Goal: Information Seeking & Learning: Learn about a topic

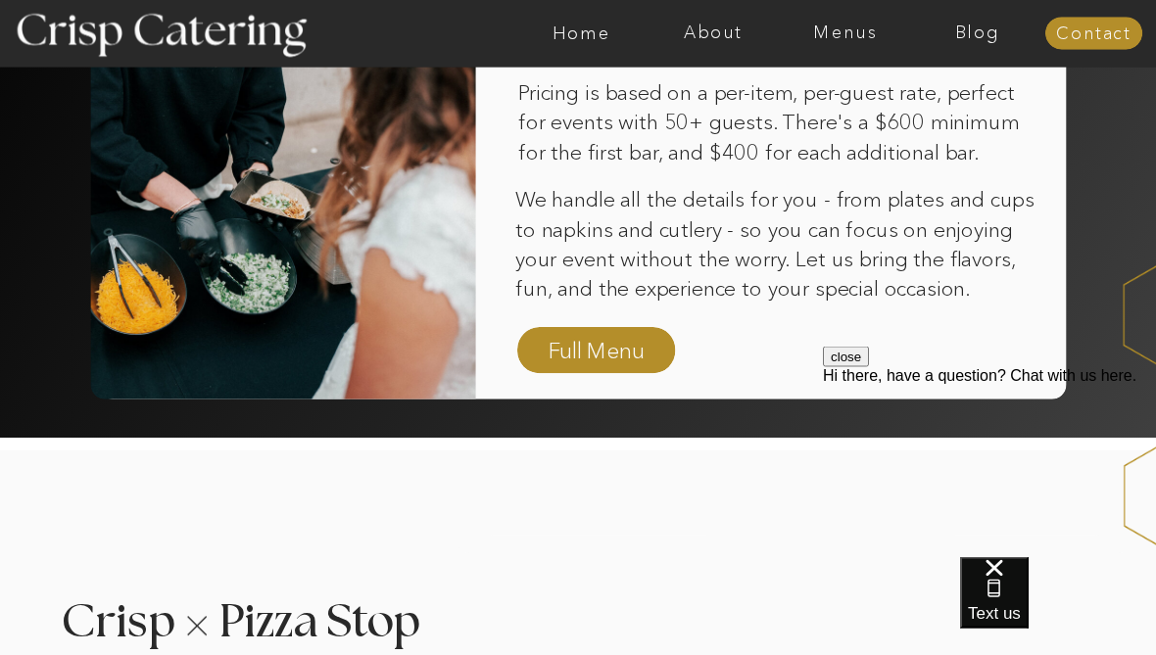
scroll to position [1424, 0]
click at [604, 363] on nav "Full Menu" at bounding box center [597, 351] width 112 height 33
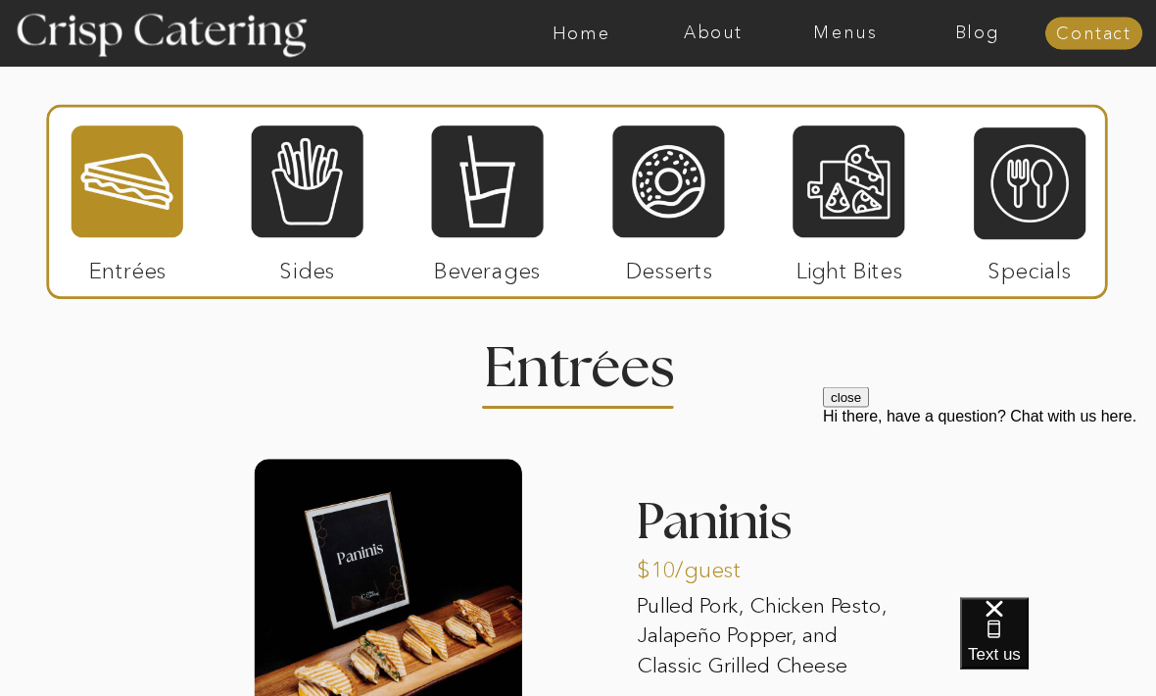
scroll to position [1725, 0]
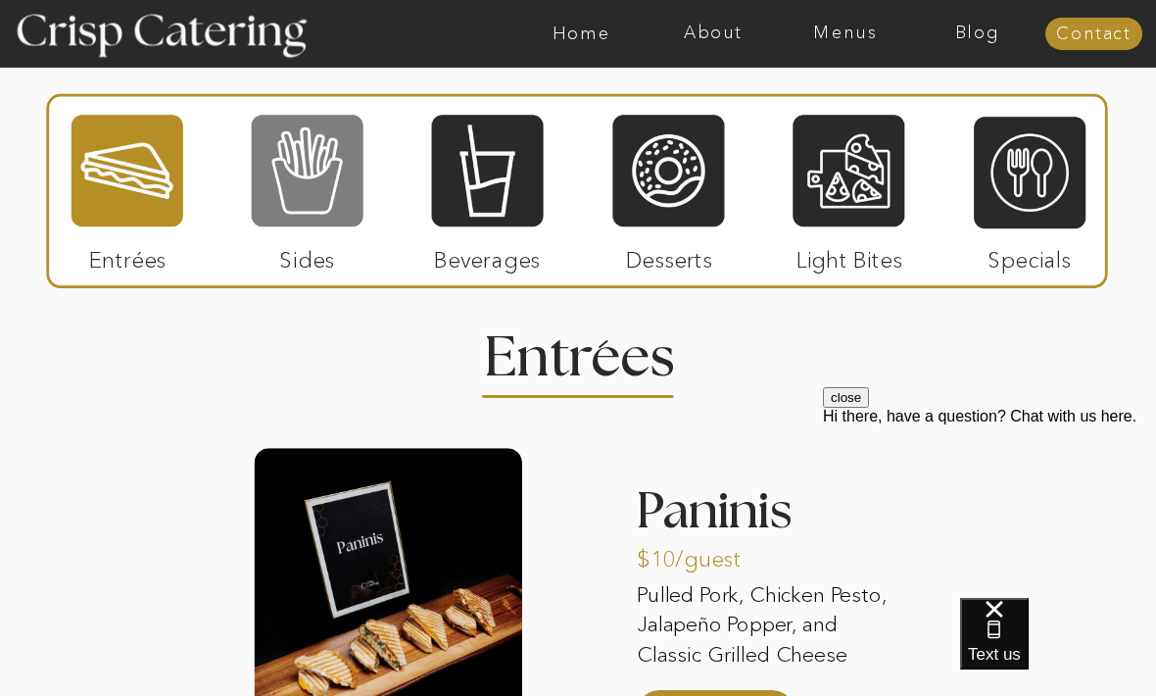
click at [297, 180] on div at bounding box center [308, 171] width 112 height 116
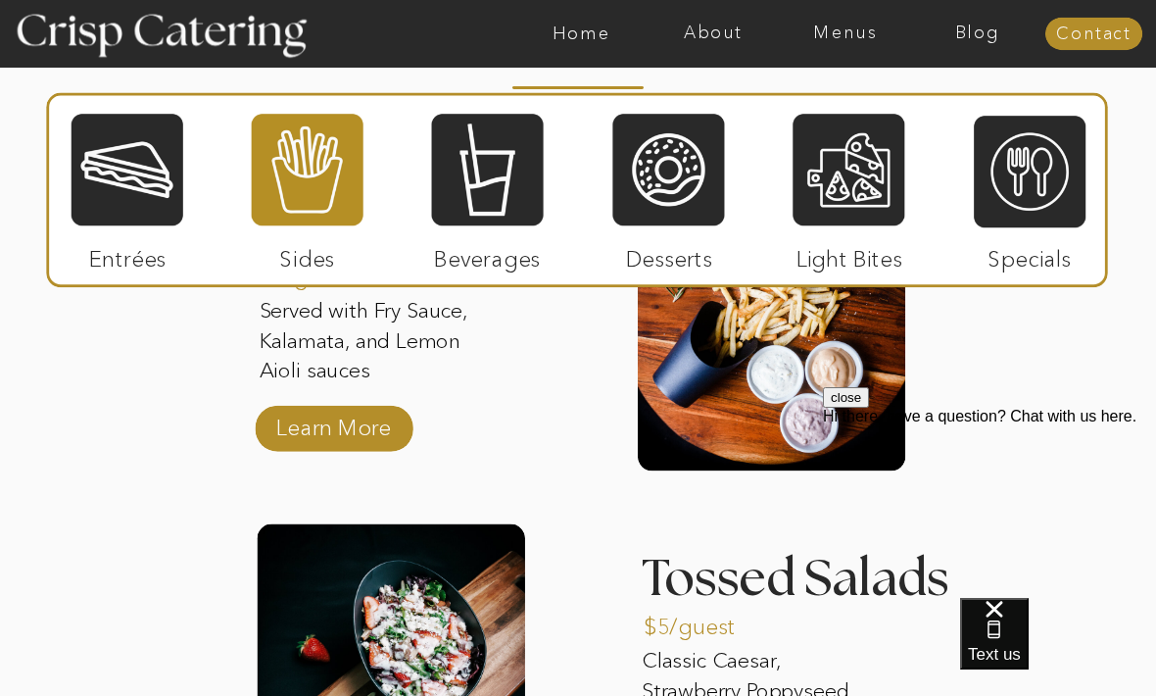
scroll to position [2033, 0]
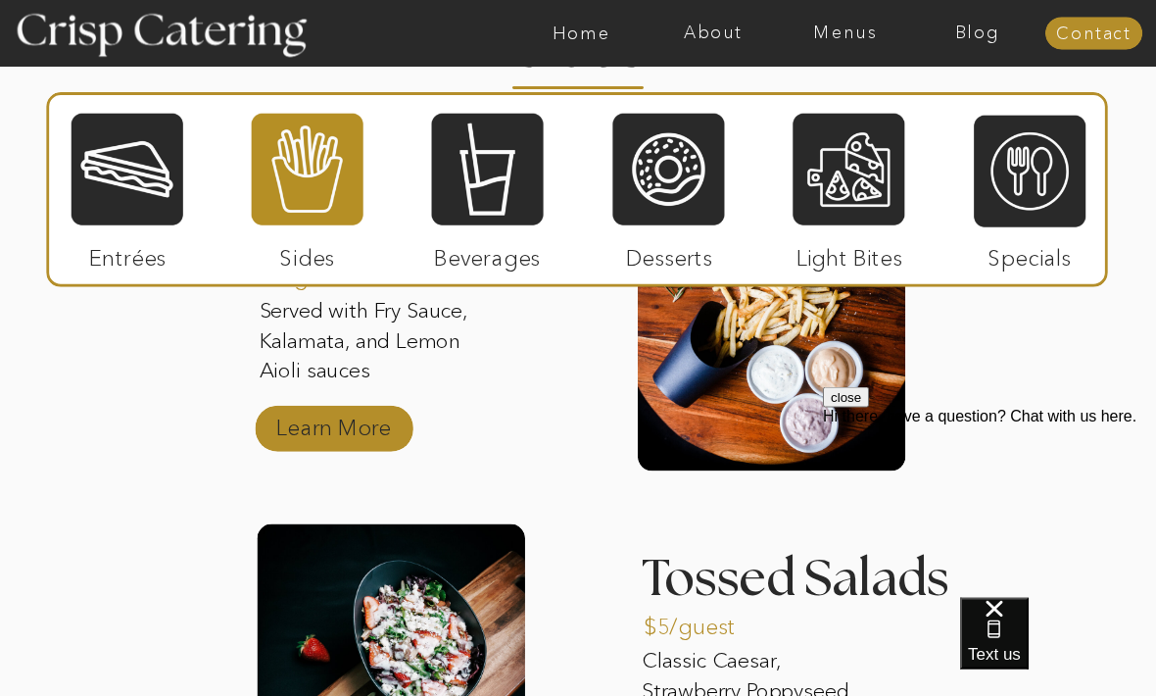
click at [349, 420] on p "Learn More" at bounding box center [333, 424] width 128 height 56
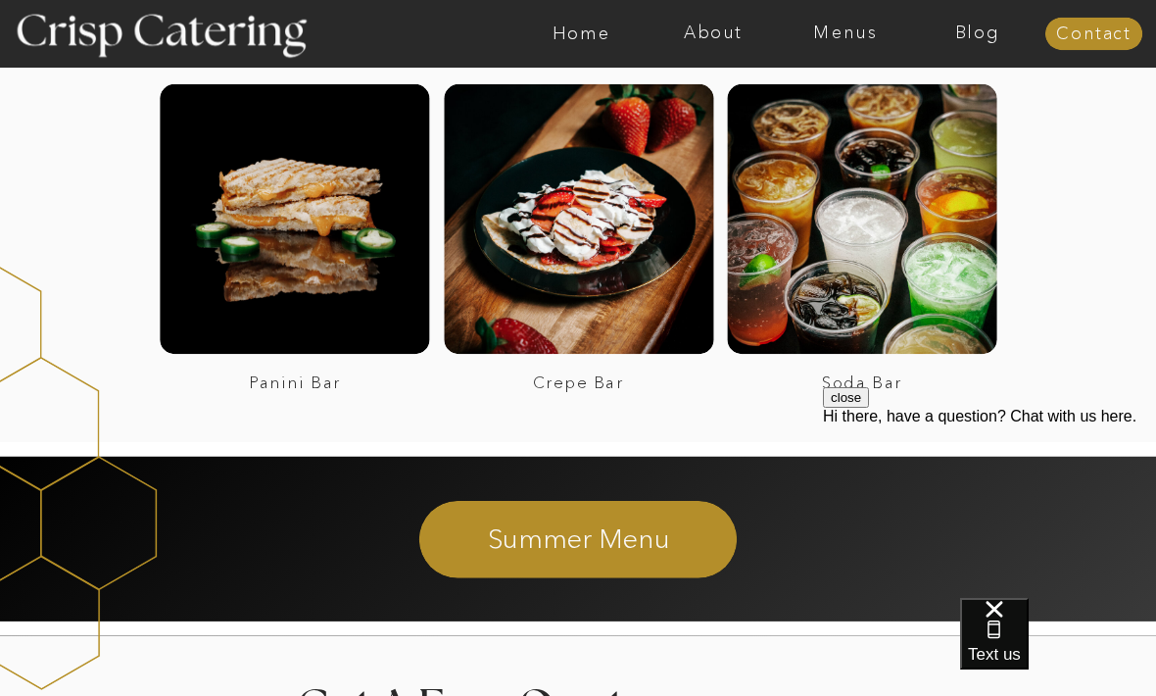
scroll to position [1978, 0]
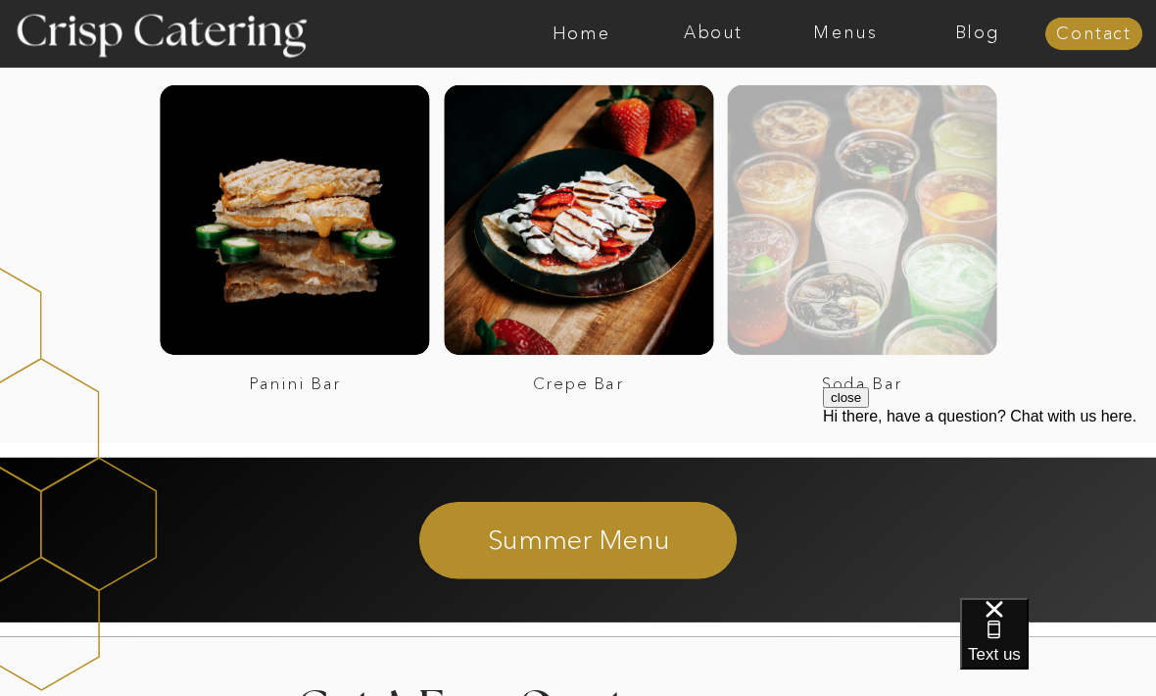
click at [908, 299] on div at bounding box center [861, 218] width 269 height 269
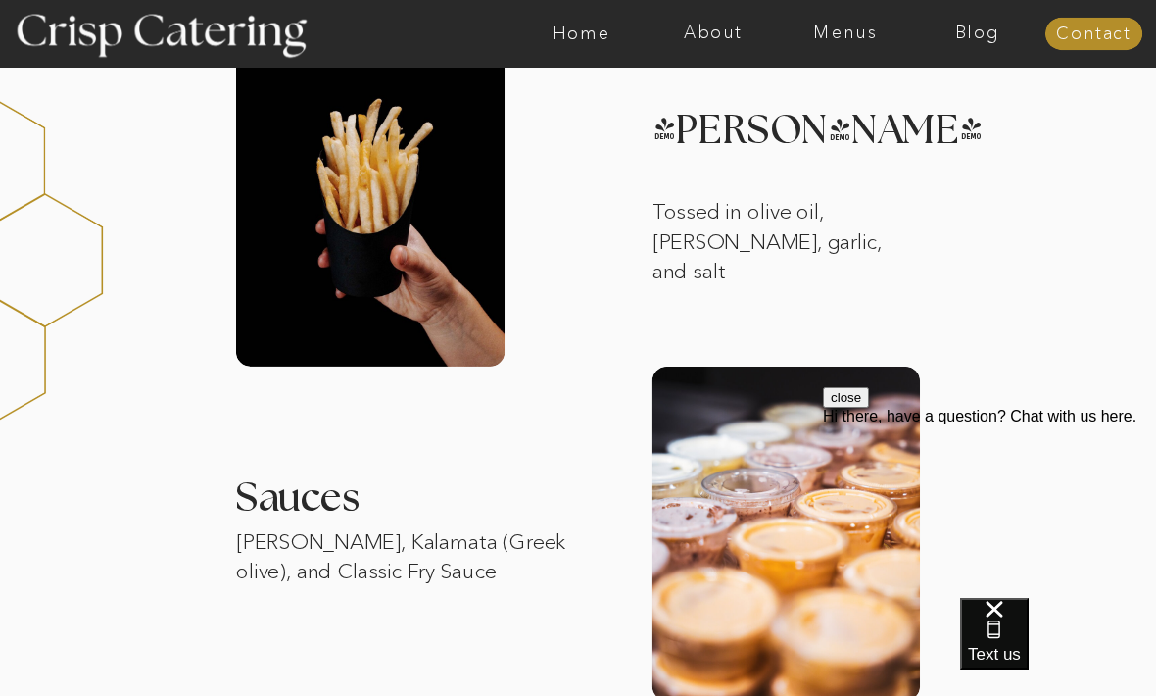
scroll to position [629, 0]
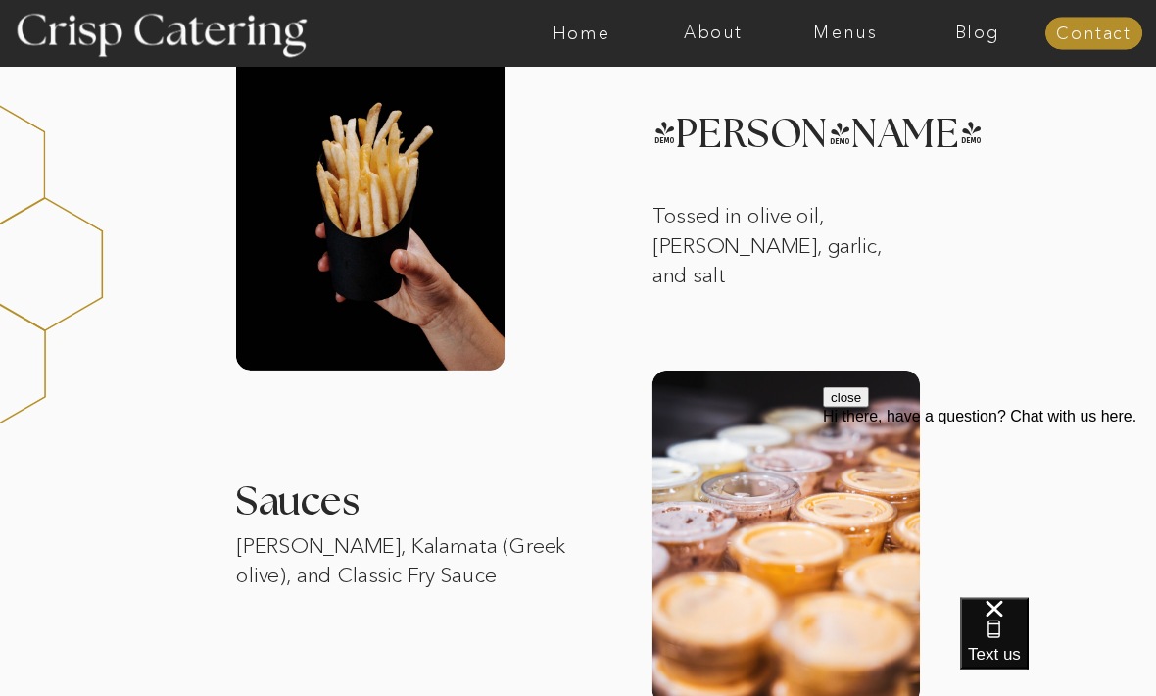
click at [377, 191] on div at bounding box center [370, 204] width 268 height 334
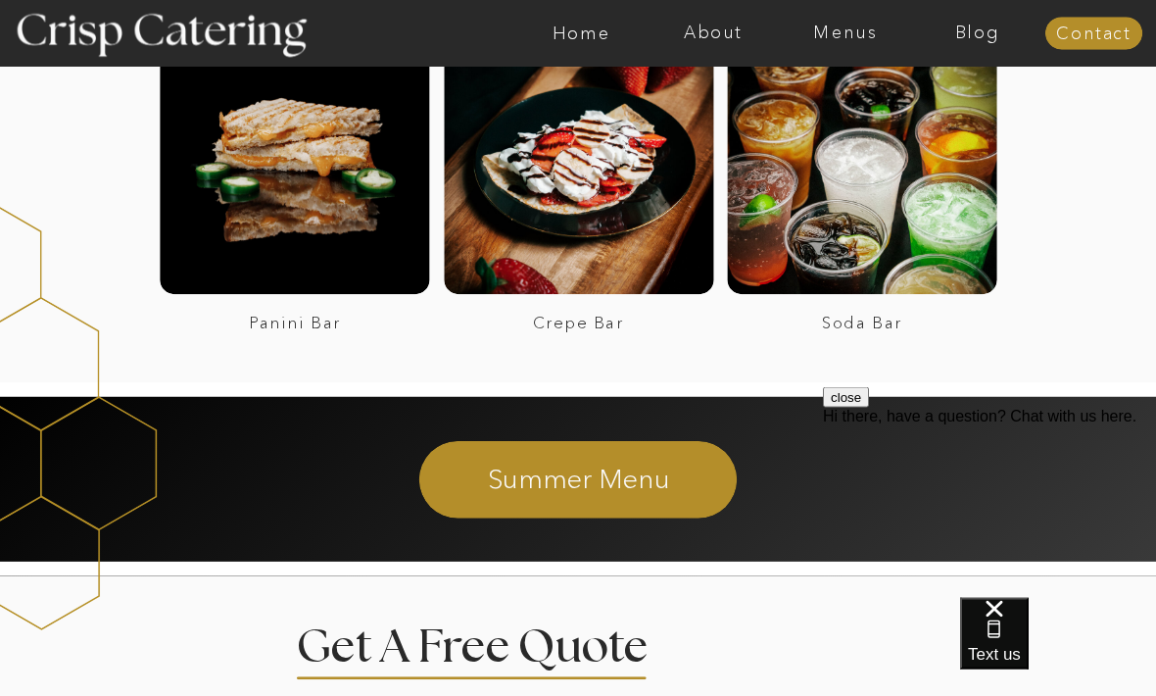
scroll to position [1985, 0]
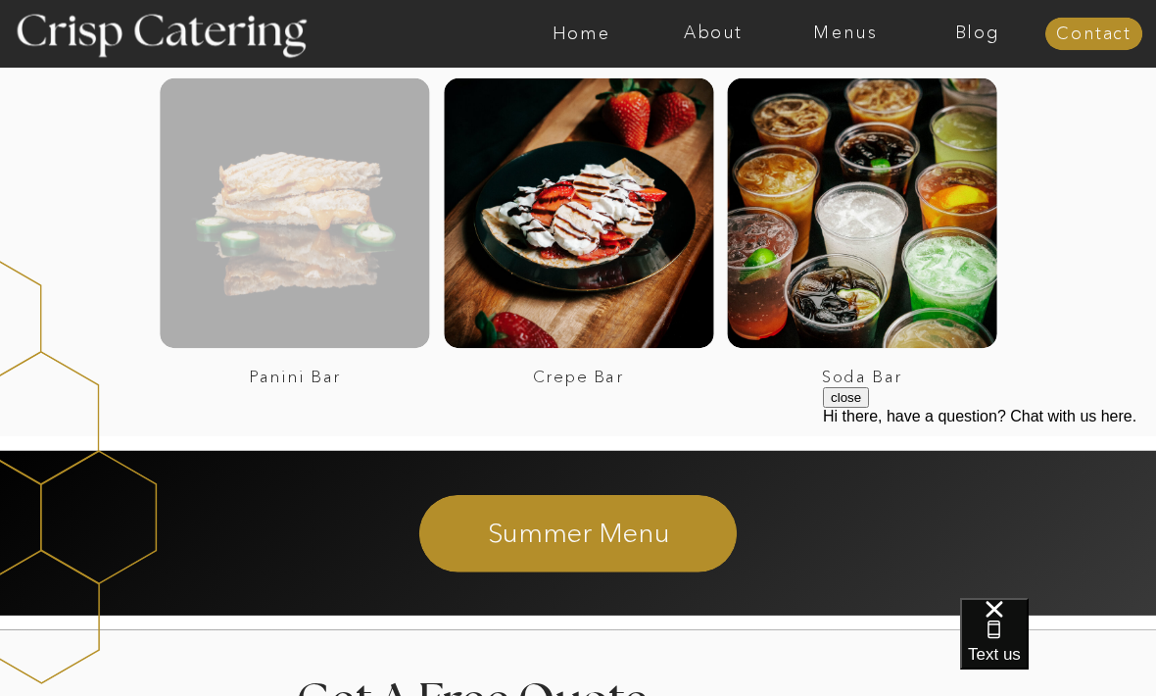
click at [304, 246] on div at bounding box center [294, 211] width 269 height 269
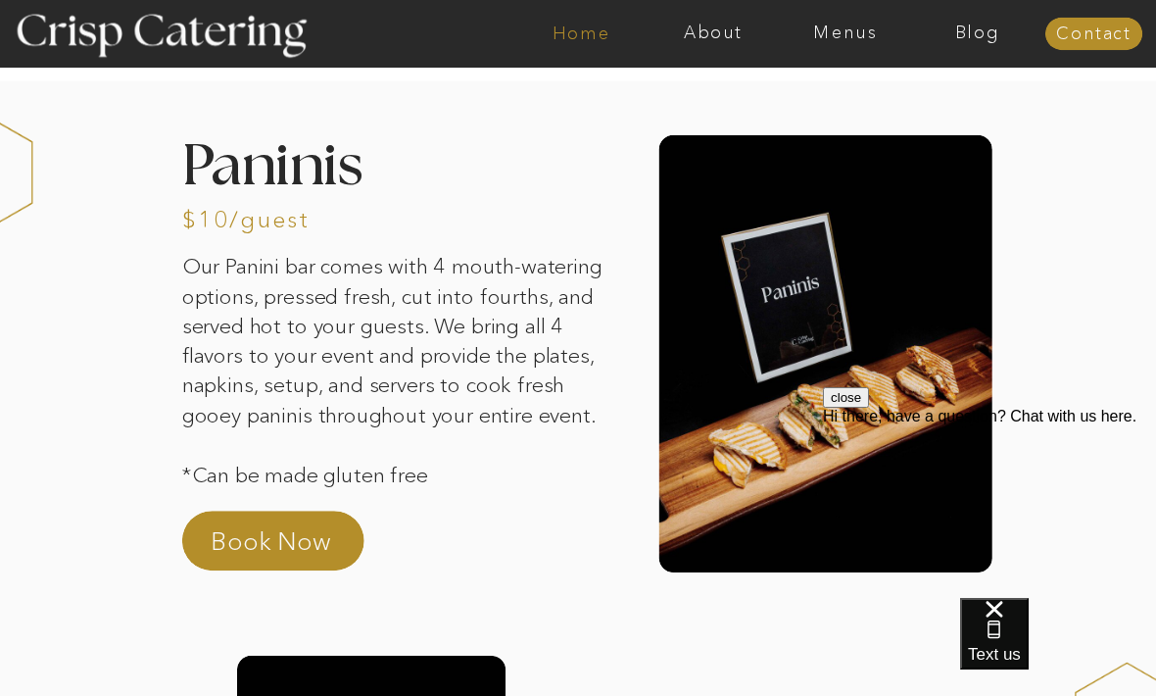
click at [590, 44] on nav "Home" at bounding box center [581, 34] width 132 height 20
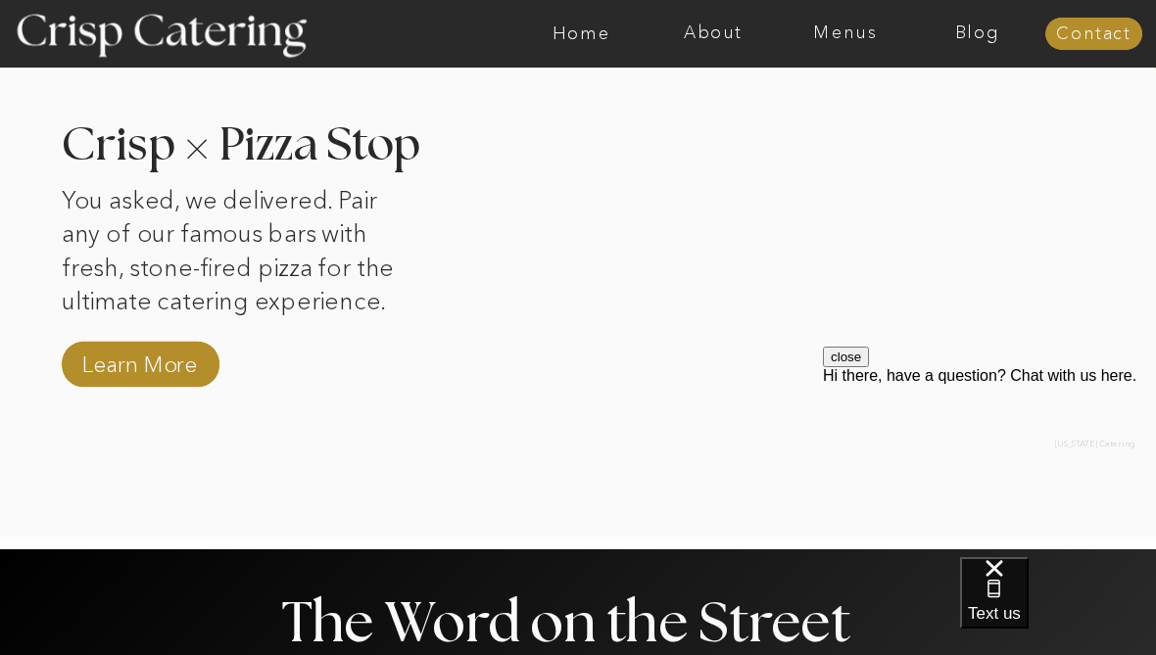
scroll to position [1900, 0]
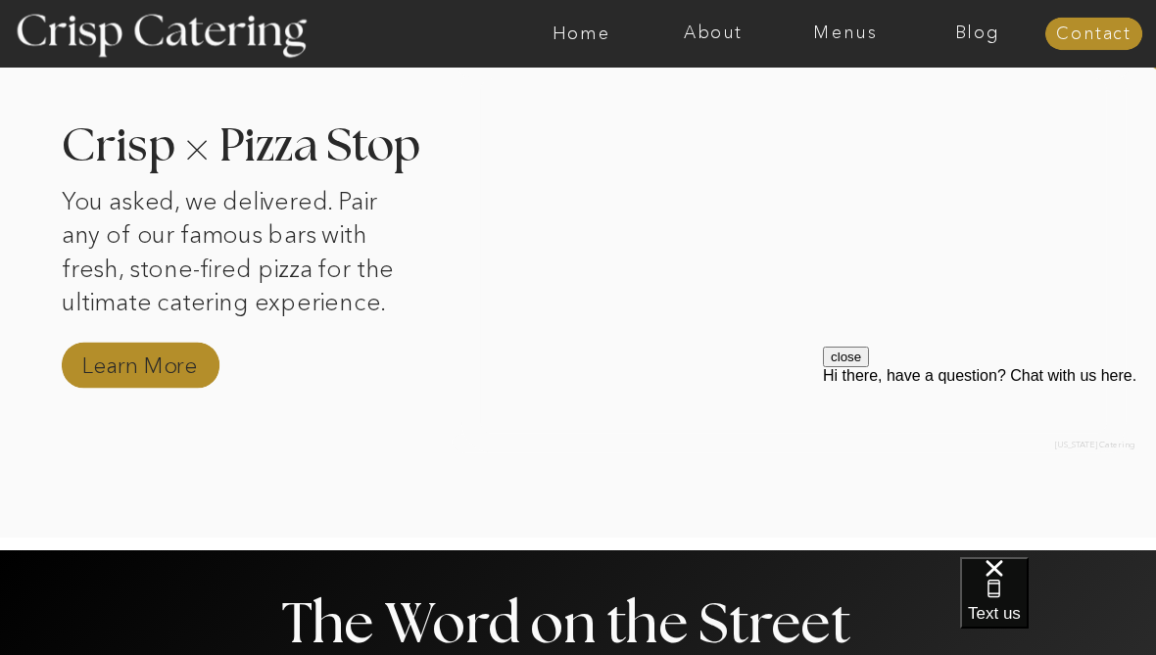
click at [141, 369] on nav "Learn More" at bounding box center [139, 366] width 129 height 33
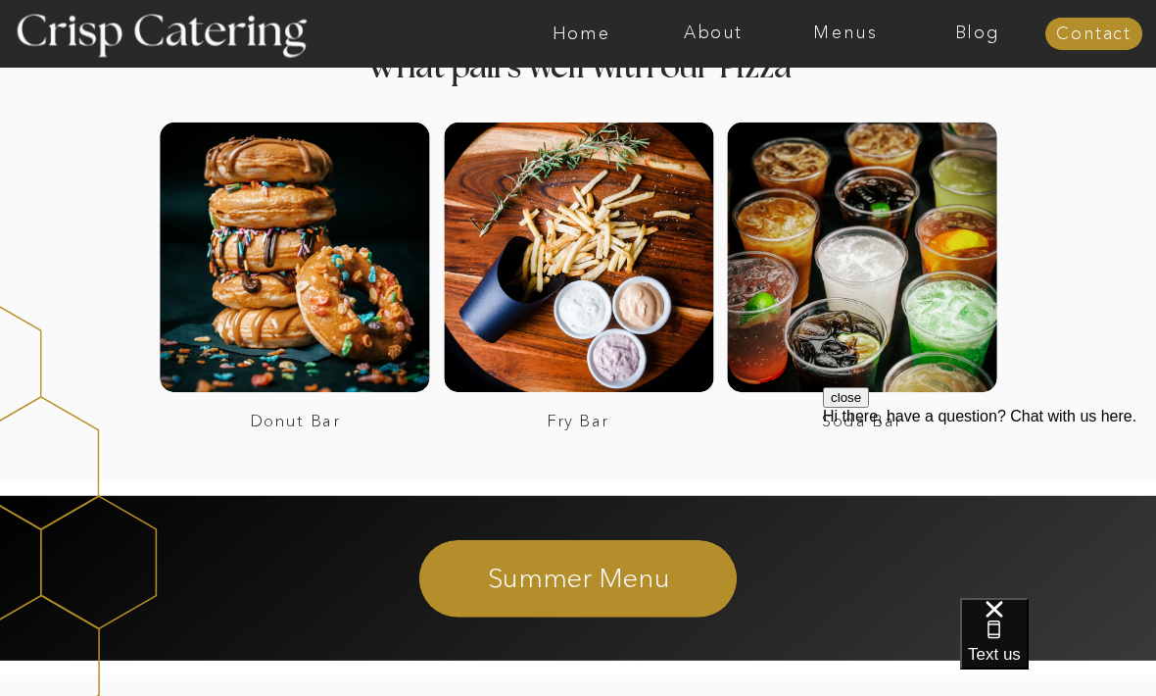
scroll to position [3585, 0]
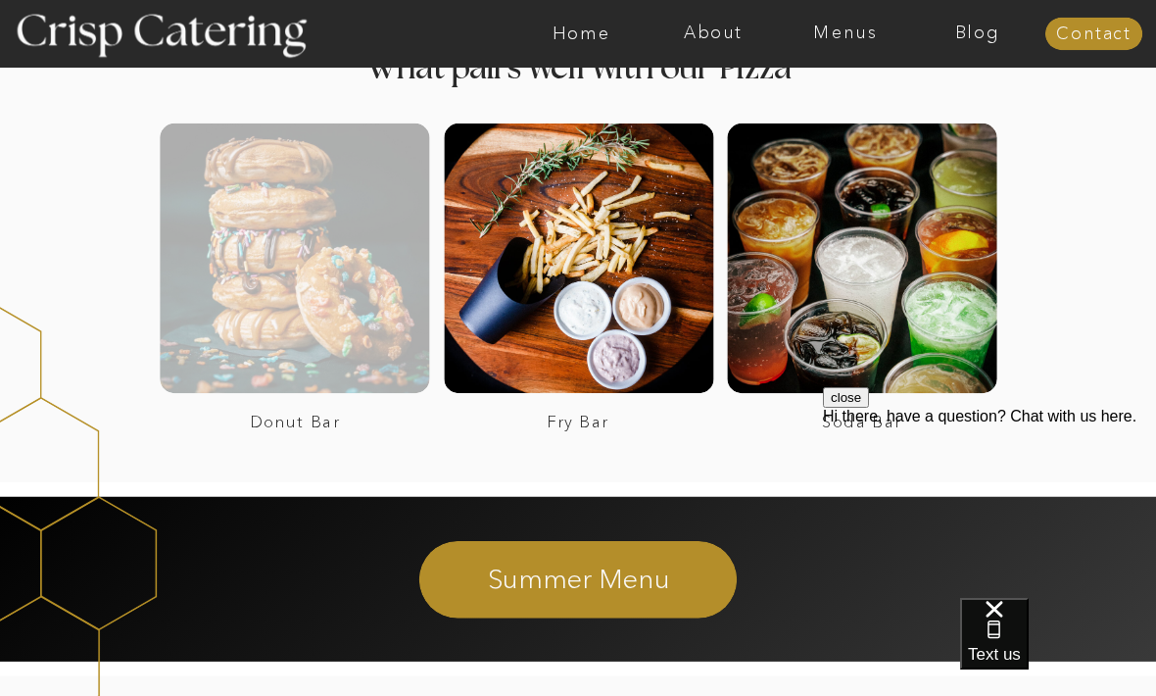
click at [281, 272] on div at bounding box center [294, 257] width 269 height 269
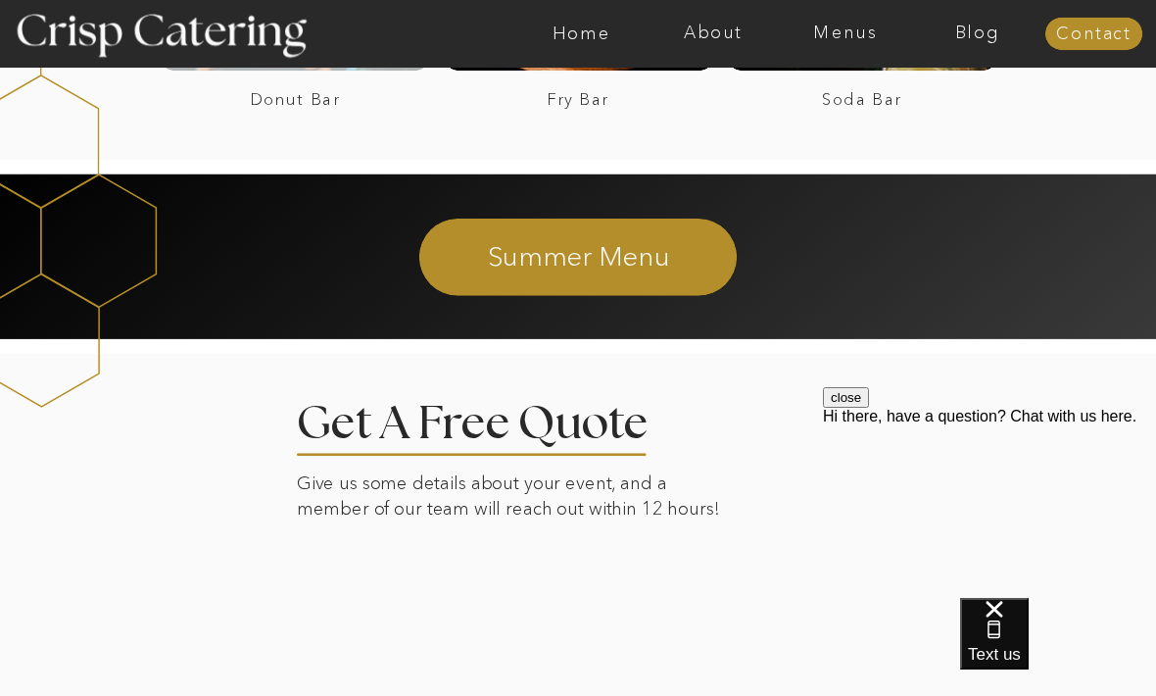
scroll to position [3907, 0]
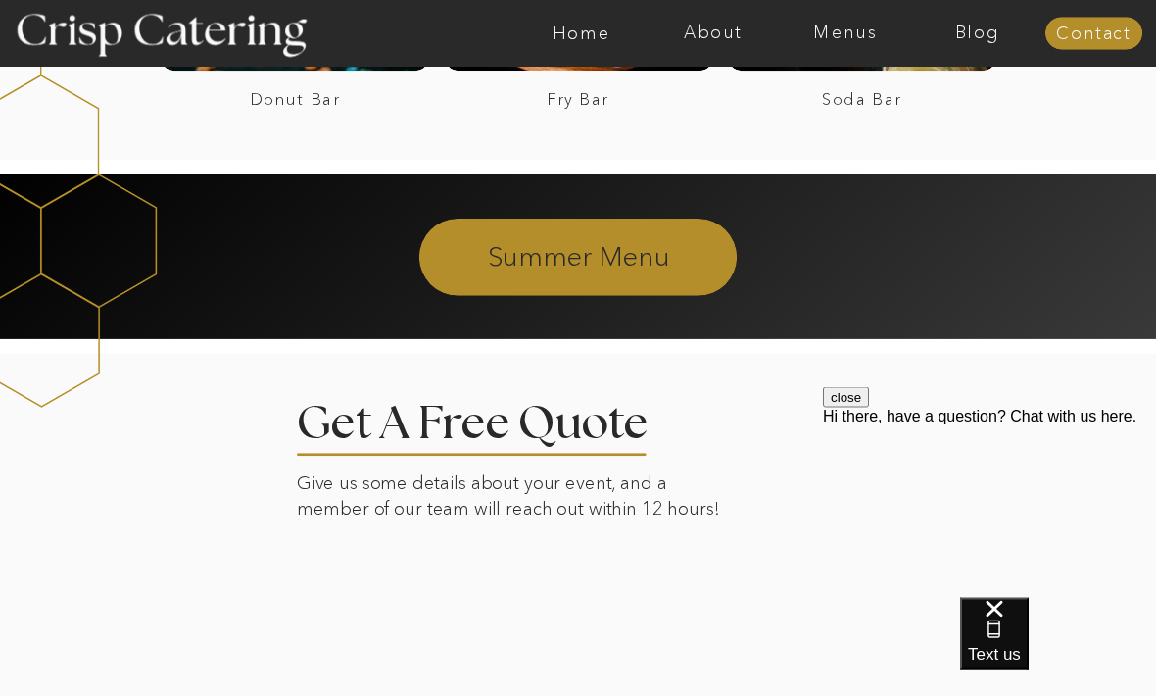
click at [665, 271] on p "Summer Menu" at bounding box center [578, 255] width 523 height 34
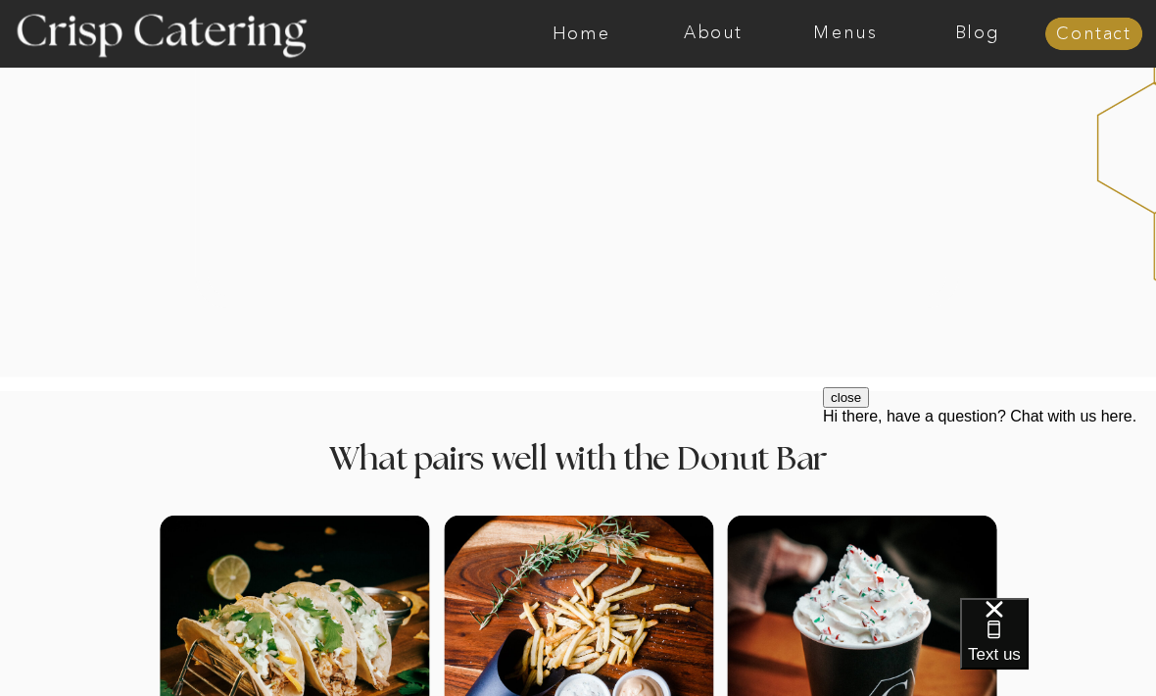
scroll to position [1541, 0]
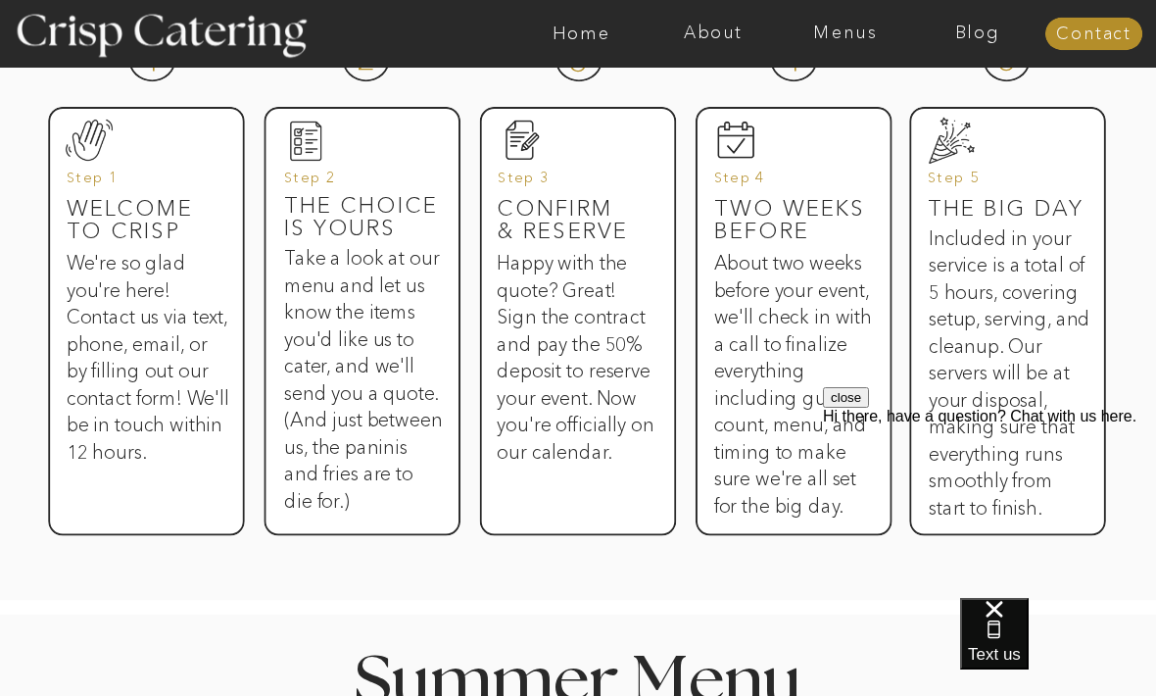
scroll to position [1033, 0]
